Goal: Task Accomplishment & Management: Manage account settings

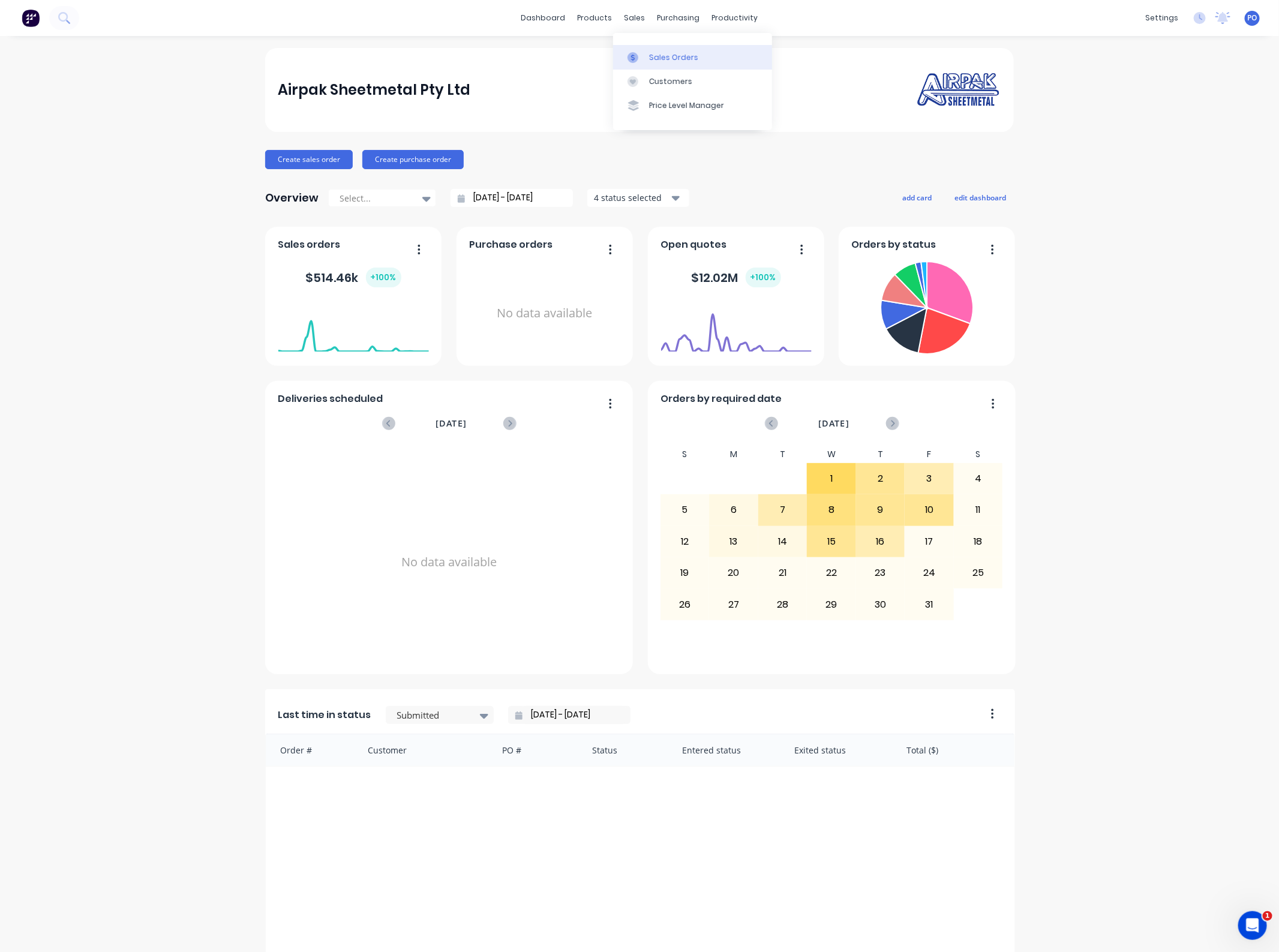
click at [639, 62] on div at bounding box center [636, 57] width 18 height 11
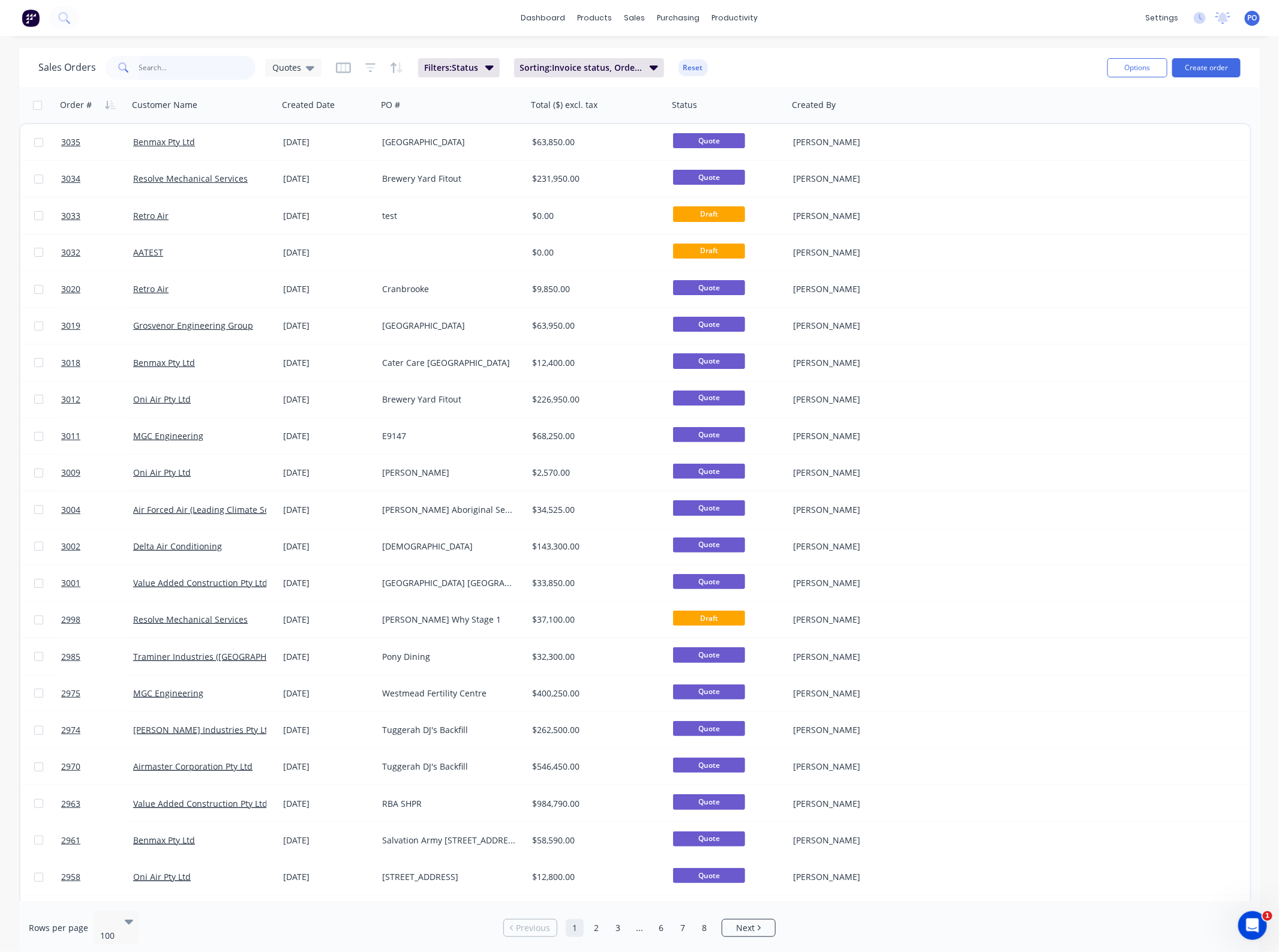
click at [204, 71] on input "text" at bounding box center [197, 67] width 117 height 24
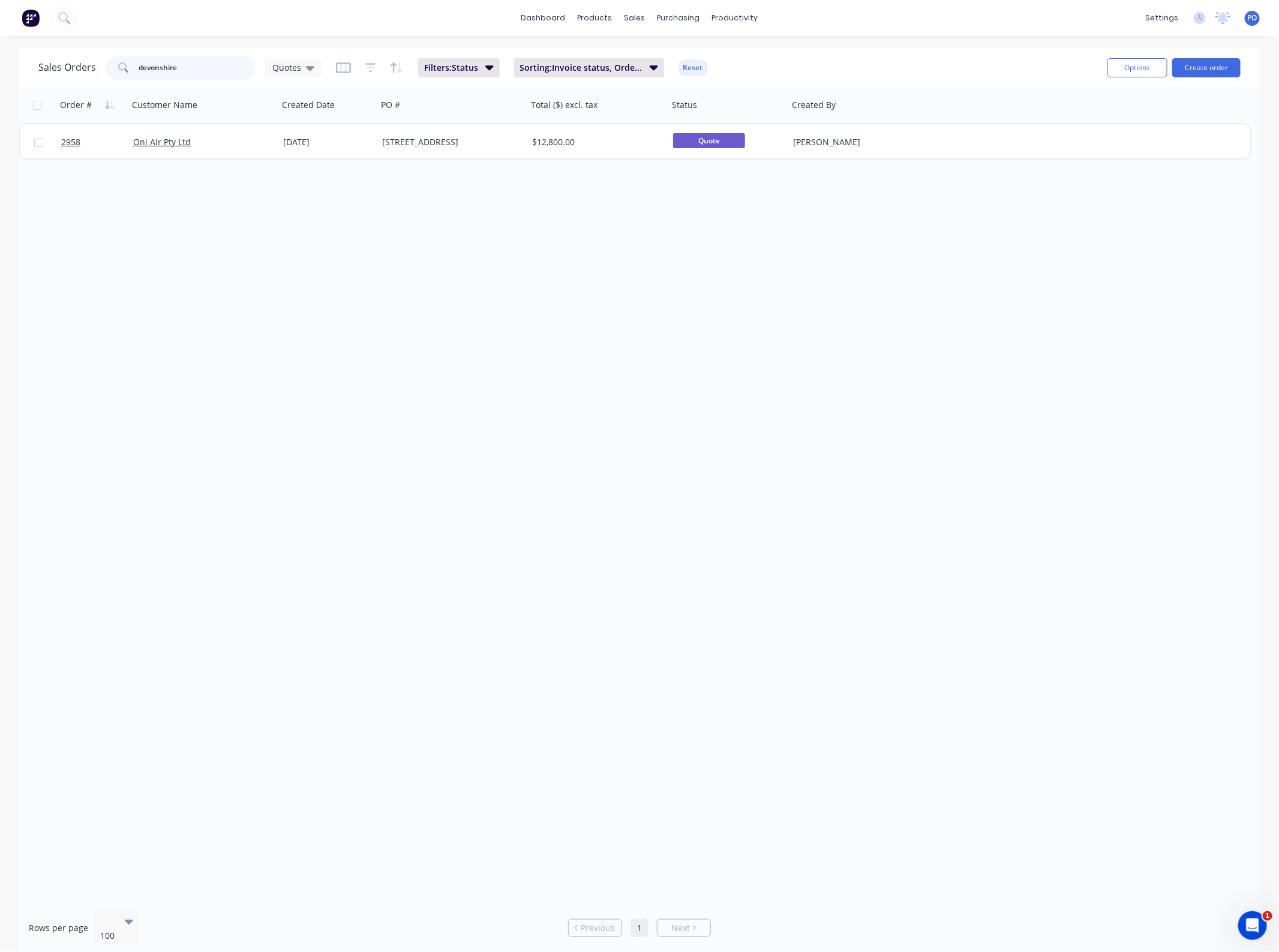
type input "devonshire"
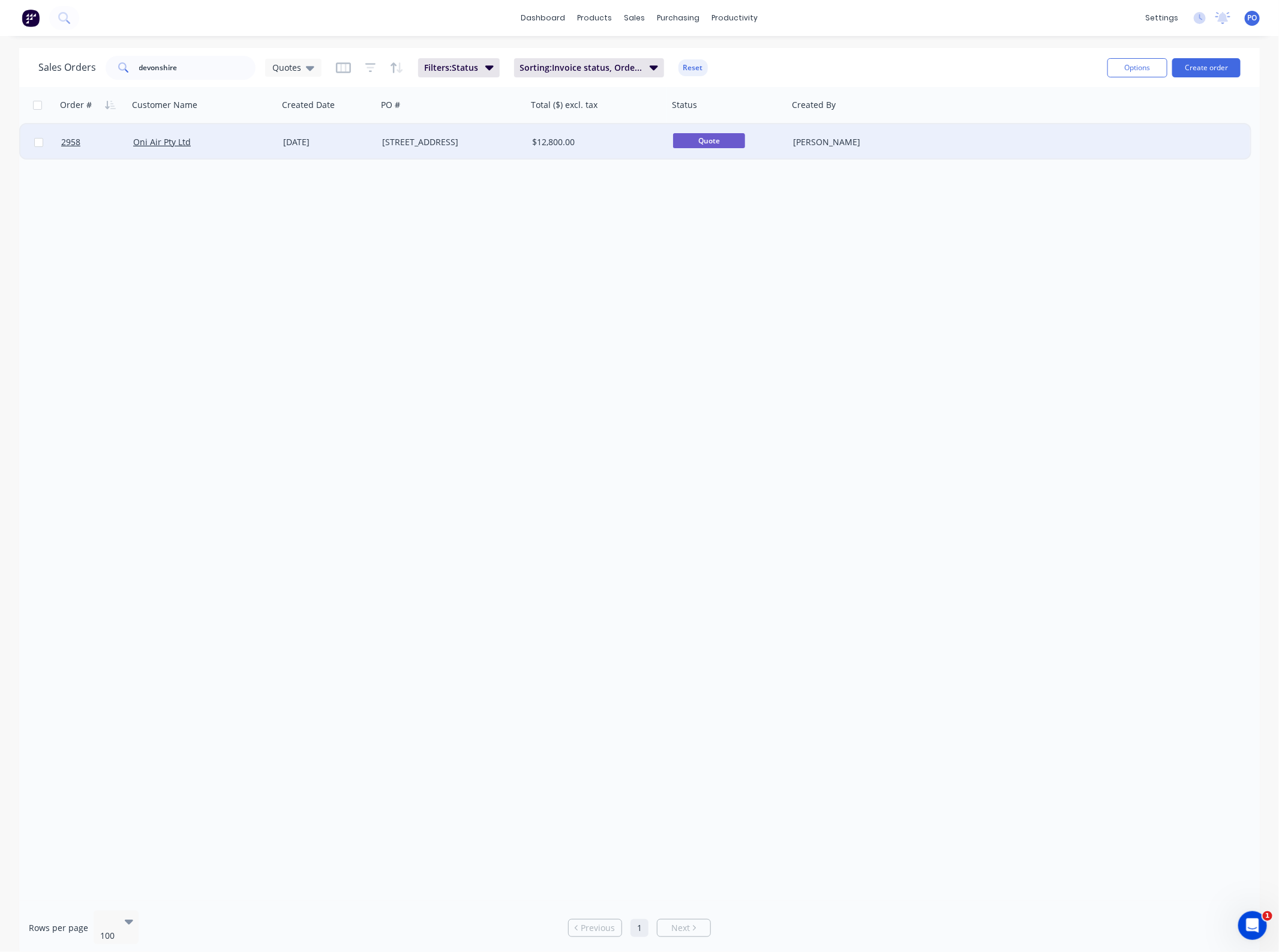
click at [402, 137] on div "[STREET_ADDRESS]" at bounding box center [448, 142] width 134 height 12
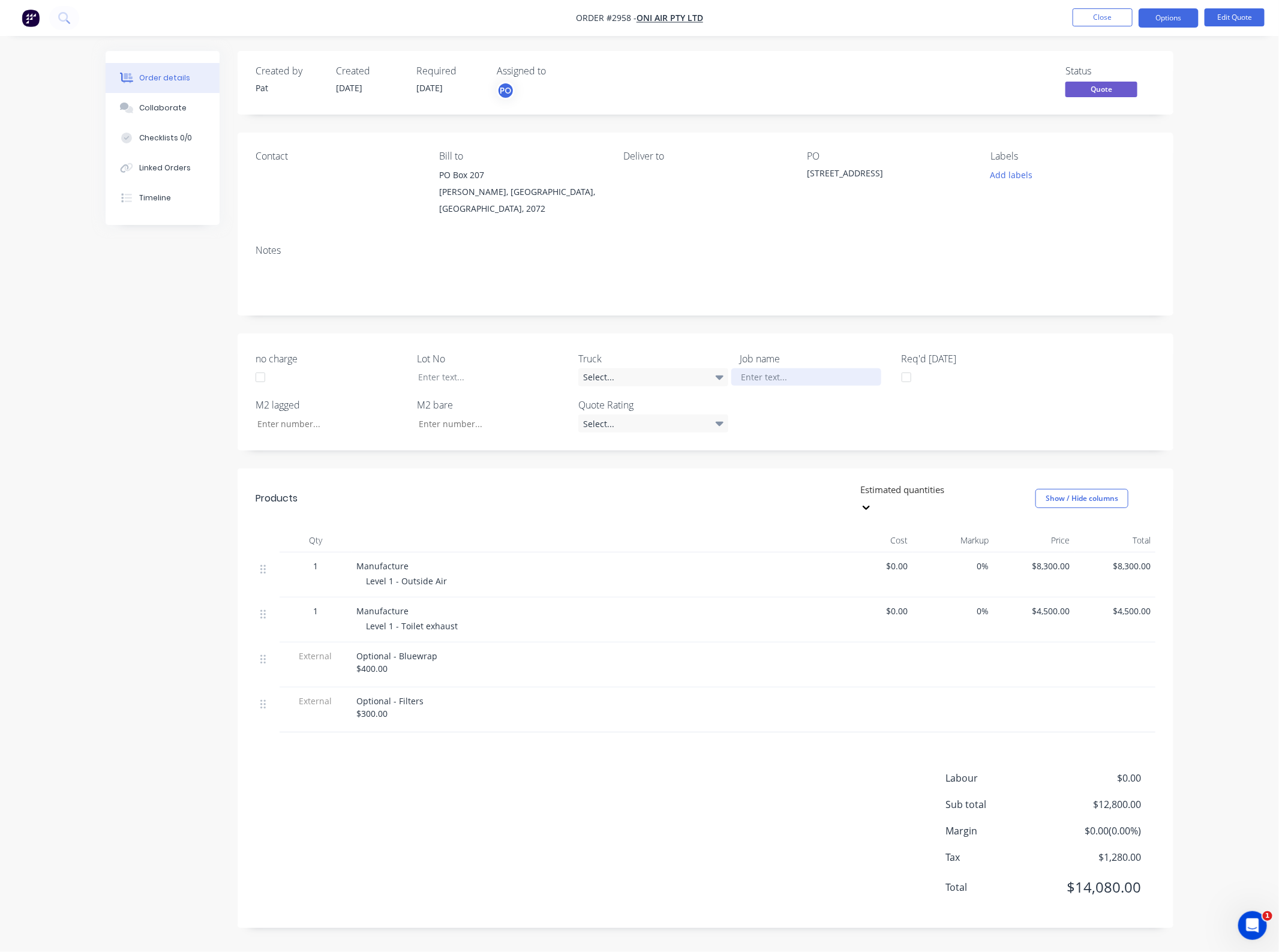
click at [787, 368] on div at bounding box center [806, 376] width 150 height 17
click at [1251, 17] on button "Edit Quote" at bounding box center [1234, 17] width 60 height 18
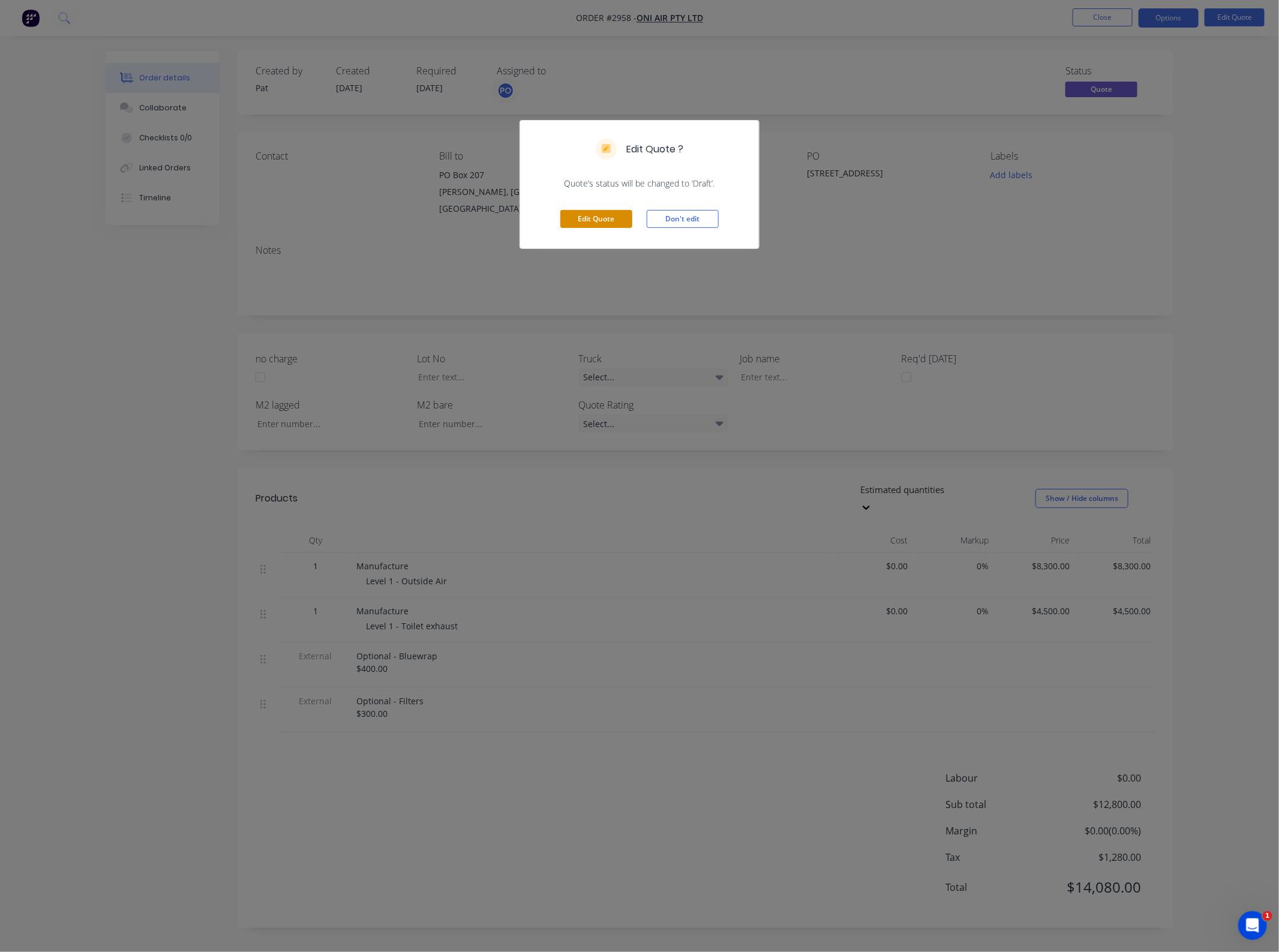
click at [627, 222] on button "Edit Quote" at bounding box center [596, 219] width 72 height 18
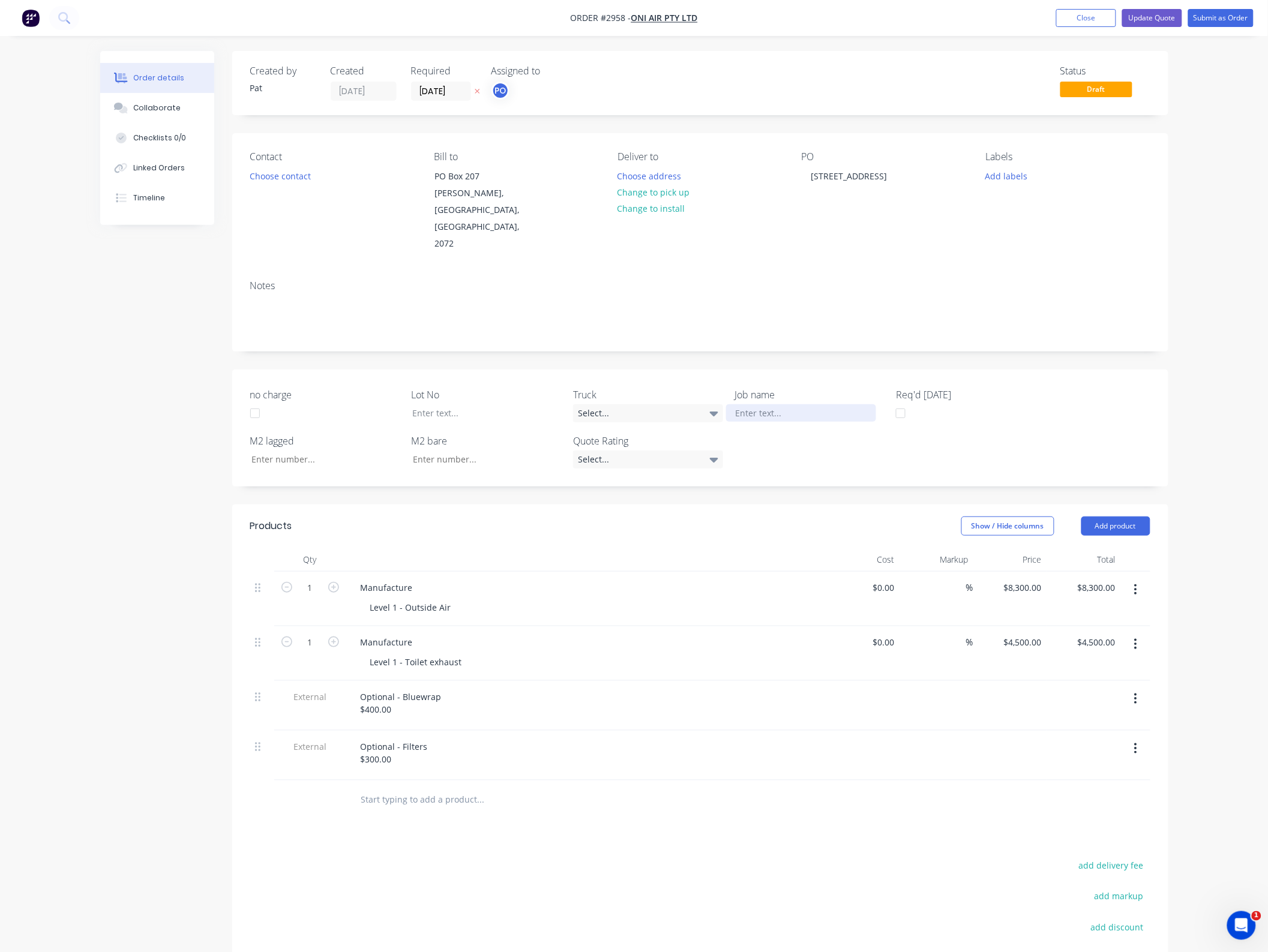
click at [749, 404] on div at bounding box center [801, 412] width 150 height 17
click at [860, 180] on div "[STREET_ADDRESS]" at bounding box center [849, 176] width 95 height 17
paste div
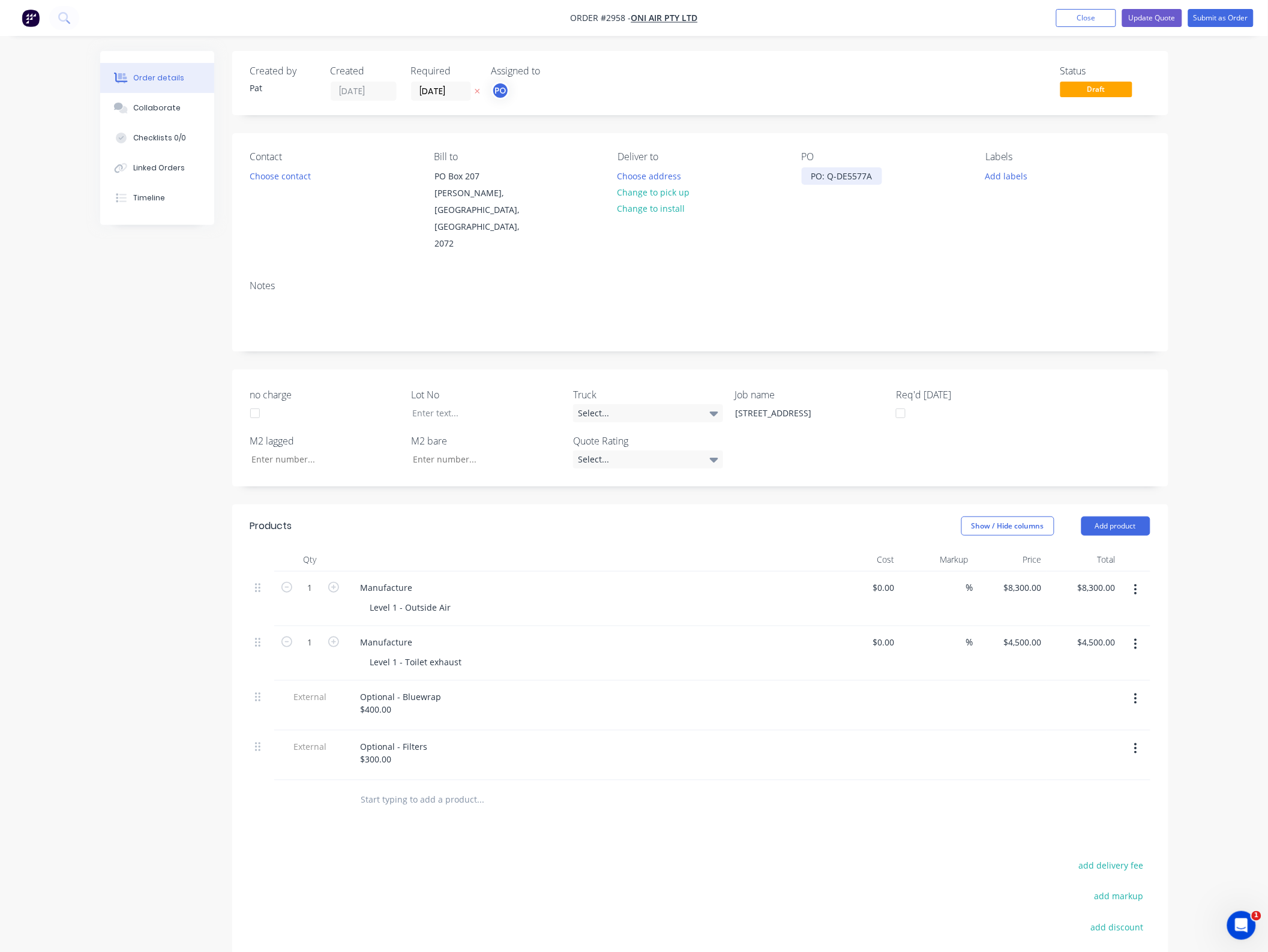
click at [825, 171] on div "PO: Q-DE5577A" at bounding box center [842, 176] width 81 height 17
drag, startPoint x: 827, startPoint y: 176, endPoint x: 744, endPoint y: 176, distance: 83.0
click at [744, 176] on div "Contact Choose contact [PERSON_NAME] to [STREET_ADDRESS][PERSON_NAME] Deliver t…" at bounding box center [700, 202] width 936 height 137
click at [1238, 273] on div "Order details Collaborate Checklists 0/0 Linked Orders Timeline Order details C…" at bounding box center [634, 563] width 1268 height 1126
click at [1159, 19] on button "Update Quote" at bounding box center [1152, 18] width 60 height 18
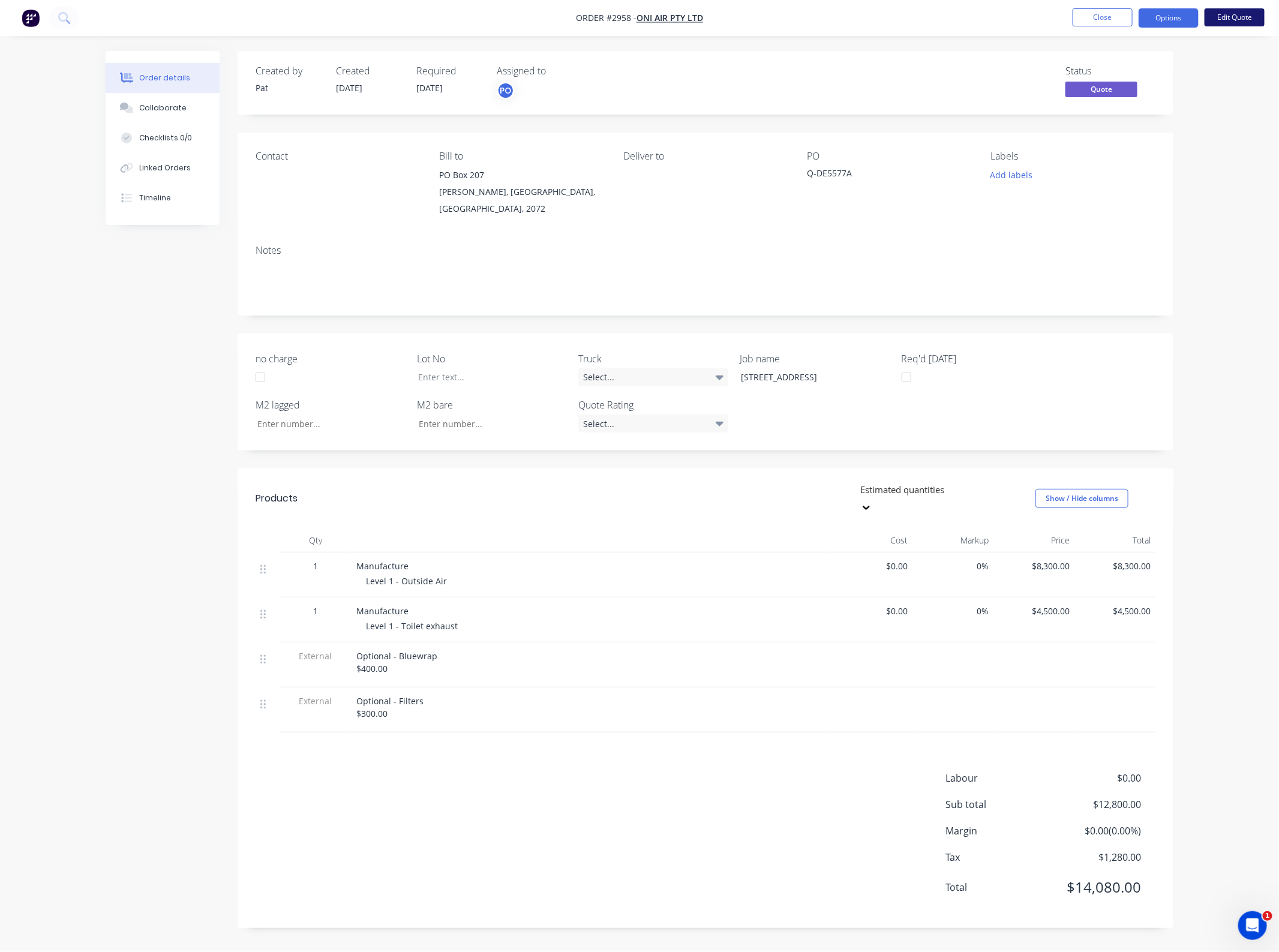
click at [1236, 24] on button "Edit Quote" at bounding box center [1234, 17] width 60 height 18
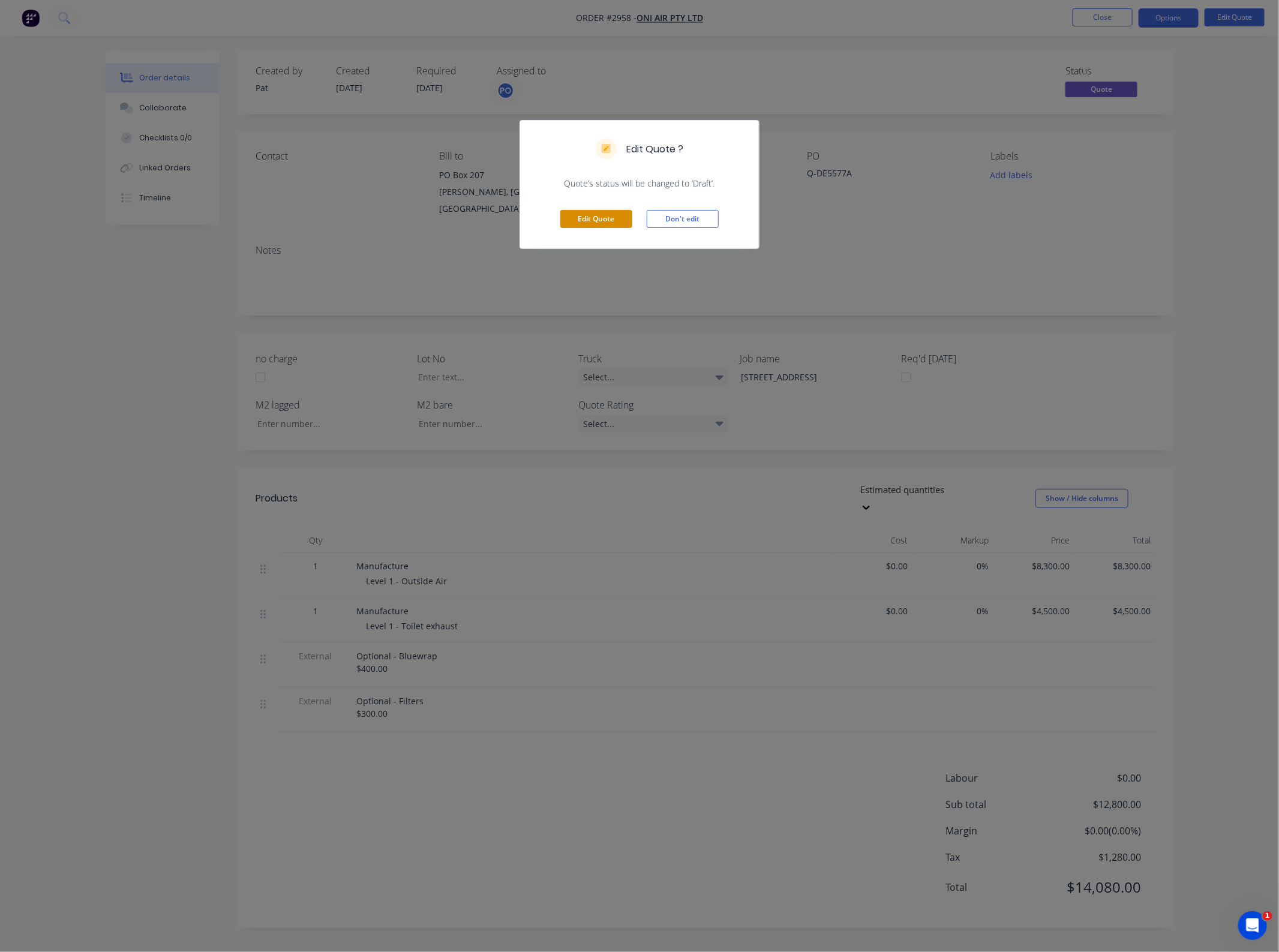
click at [612, 228] on button "Edit Quote" at bounding box center [596, 219] width 72 height 18
